Goal: Task Accomplishment & Management: Use online tool/utility

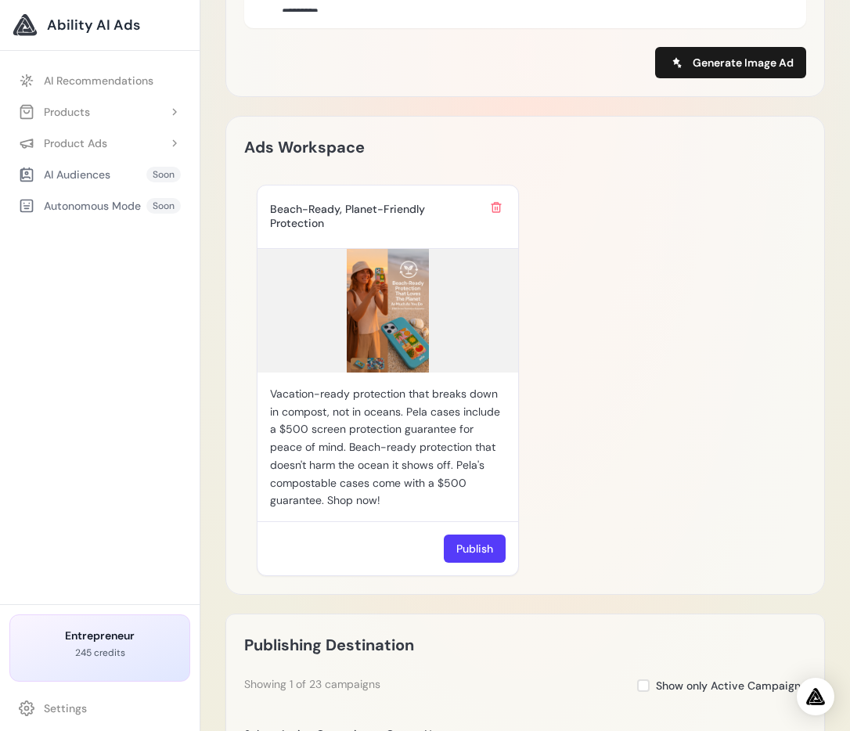
scroll to position [925, 0]
click at [400, 315] on img at bounding box center [387, 312] width 261 height 124
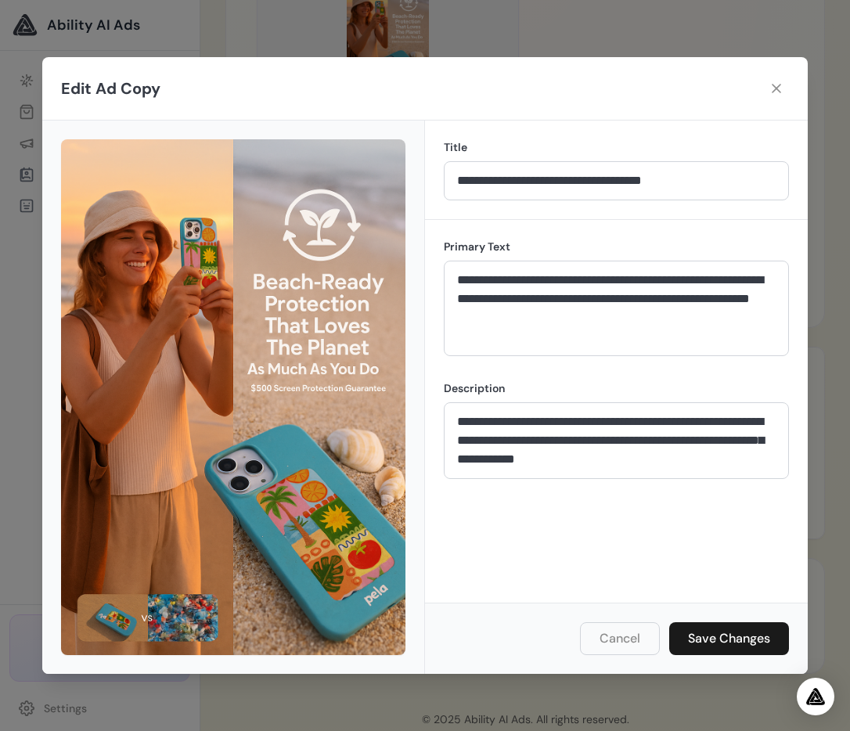
scroll to position [1191, 0]
click at [779, 88] on icon at bounding box center [776, 89] width 16 height 16
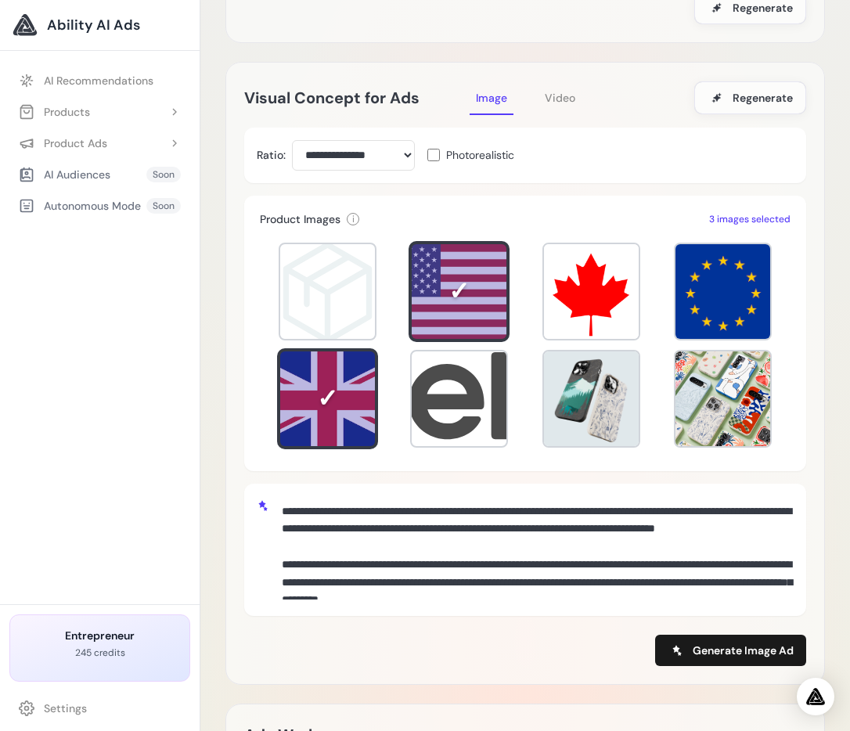
scroll to position [0, 0]
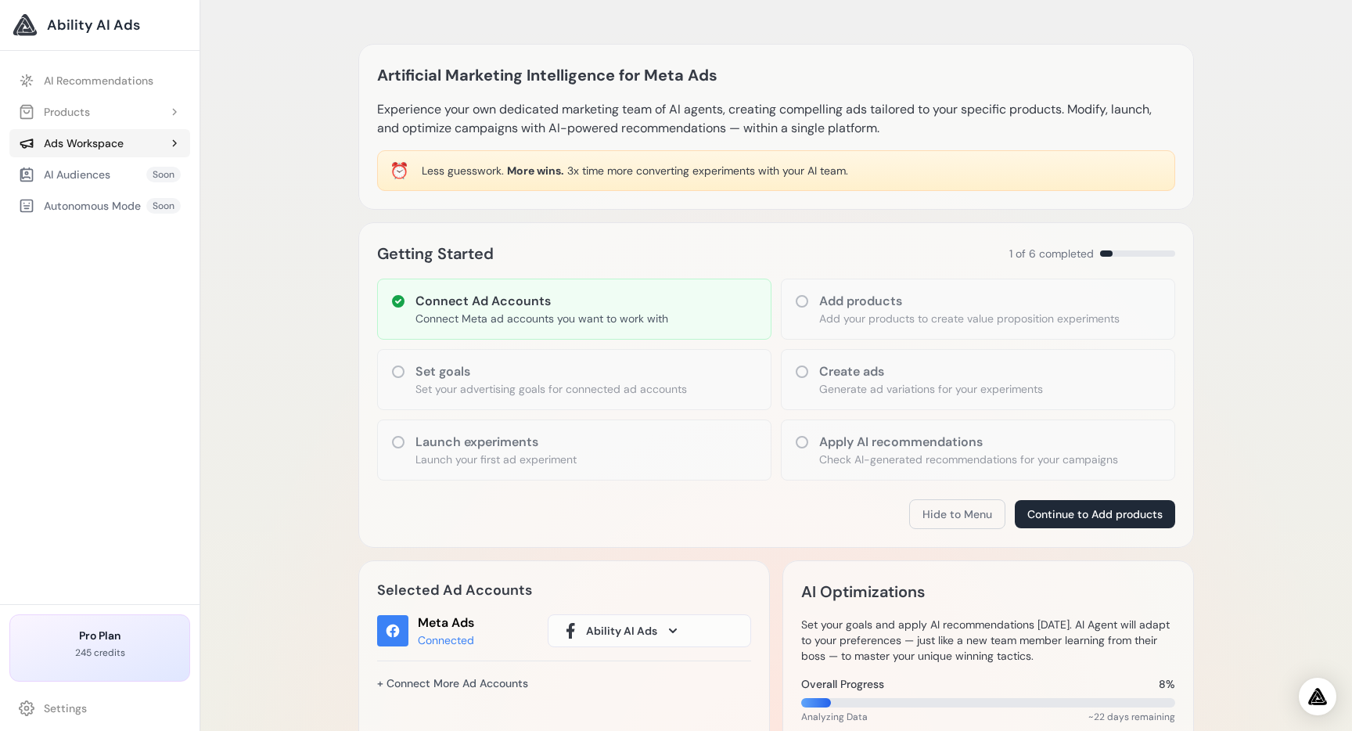
click at [107, 146] on div "Ads Workspace" at bounding box center [71, 143] width 105 height 16
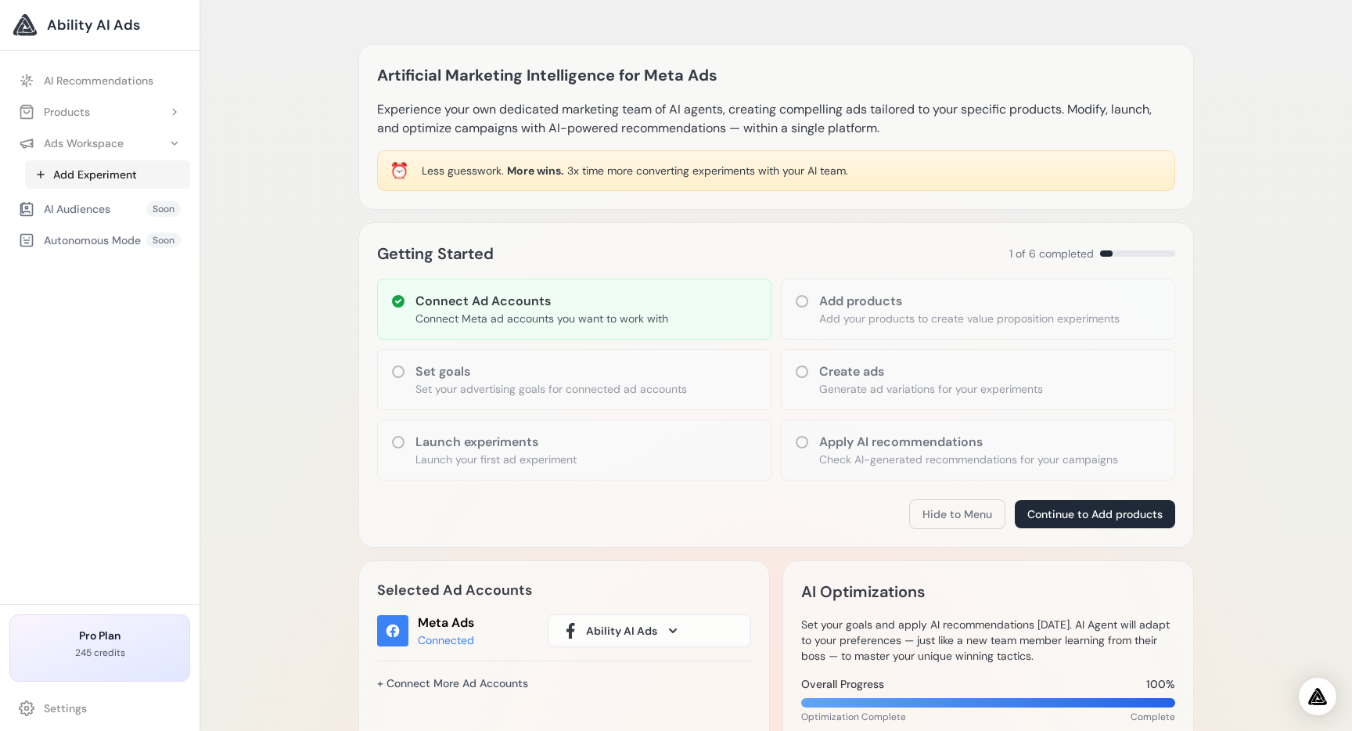
click at [94, 176] on link "Add Experiment" at bounding box center [107, 174] width 165 height 28
